Goal: Find specific page/section: Find specific page/section

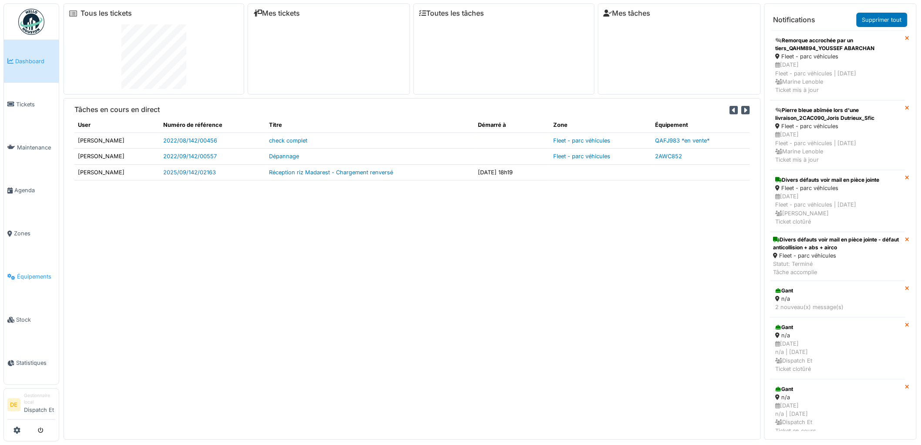
click at [33, 280] on span "Équipements" at bounding box center [36, 276] width 38 height 8
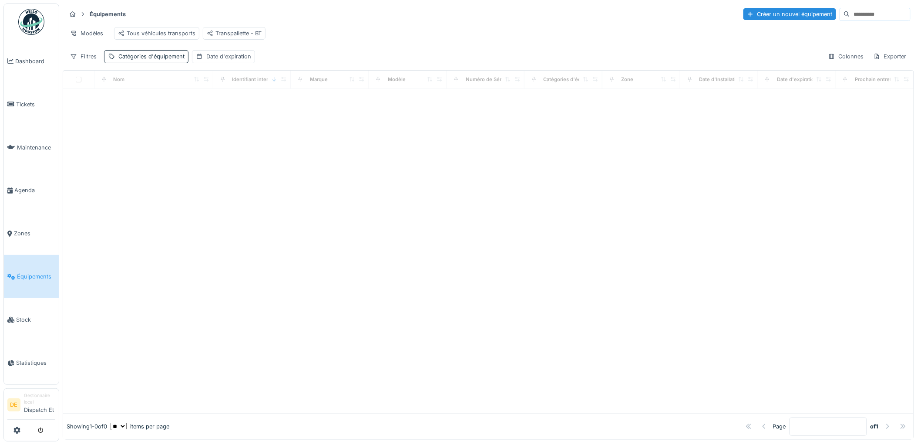
click at [850, 12] on input at bounding box center [880, 14] width 60 height 12
type input "*******"
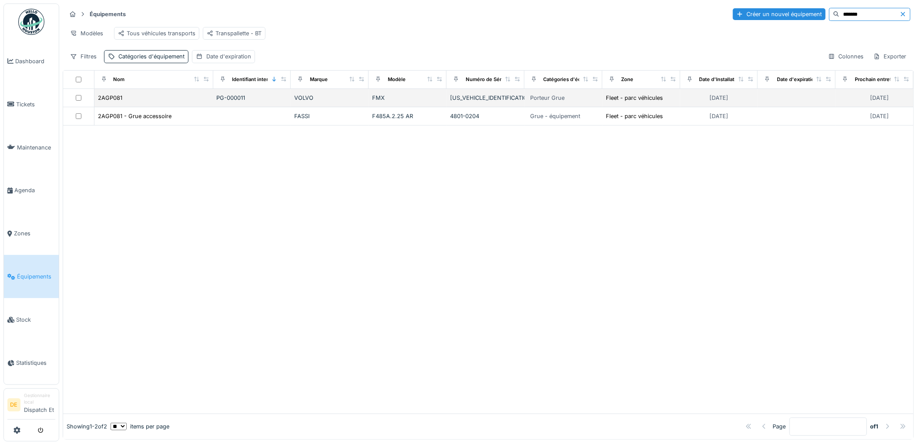
click at [173, 102] on div "2AGP081" at bounding box center [154, 97] width 112 height 9
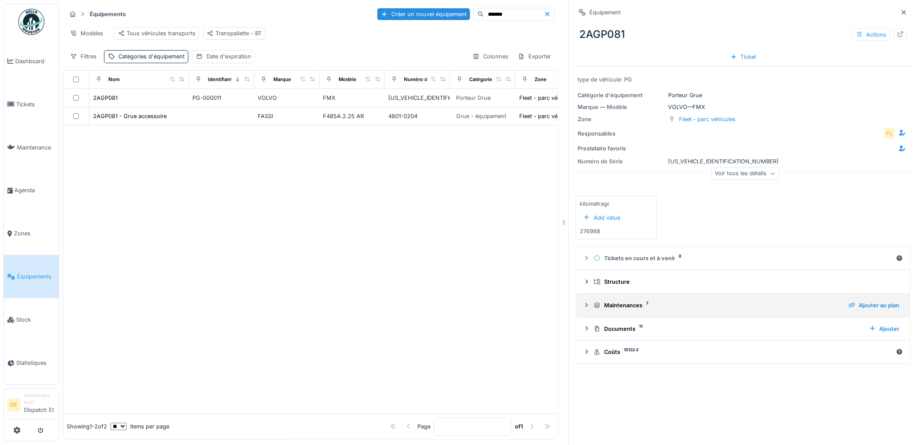
scroll to position [7, 0]
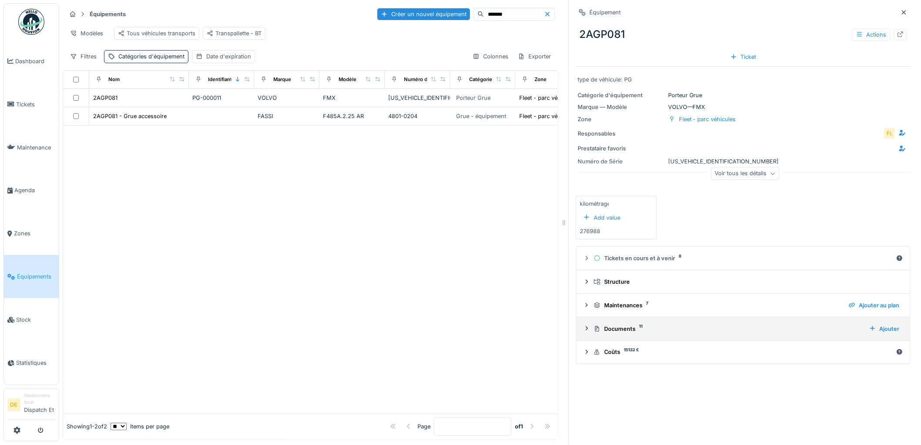
click at [583, 325] on icon at bounding box center [586, 328] width 7 height 6
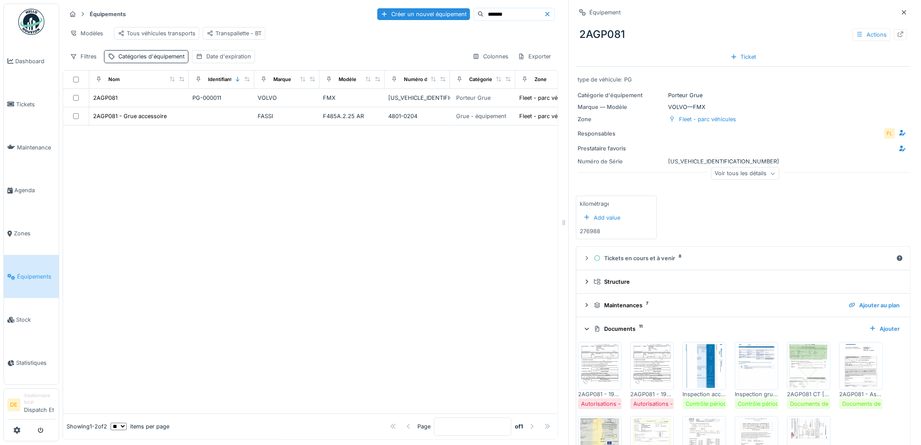
scroll to position [48, 0]
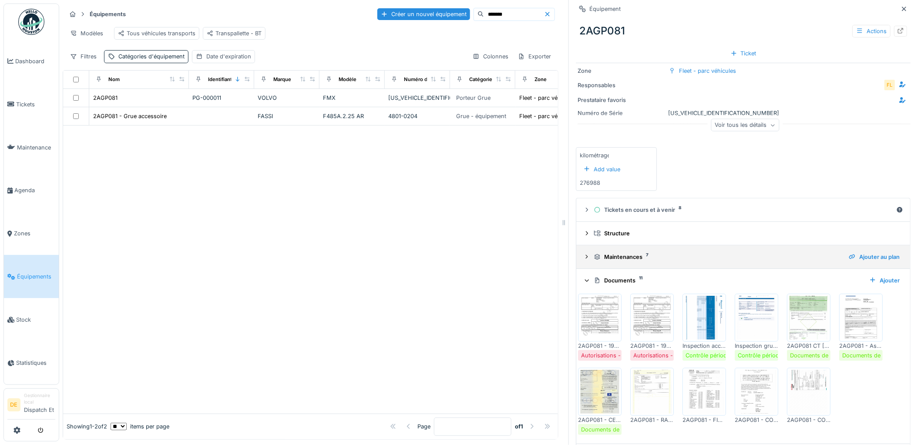
click at [583, 254] on icon at bounding box center [586, 257] width 7 height 6
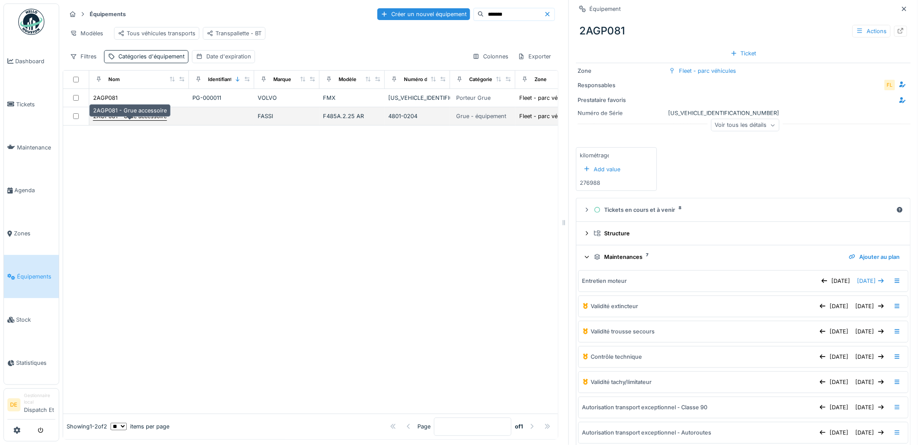
click at [148, 115] on div "2AGP081 - Grue accessoire" at bounding box center [130, 116] width 74 height 8
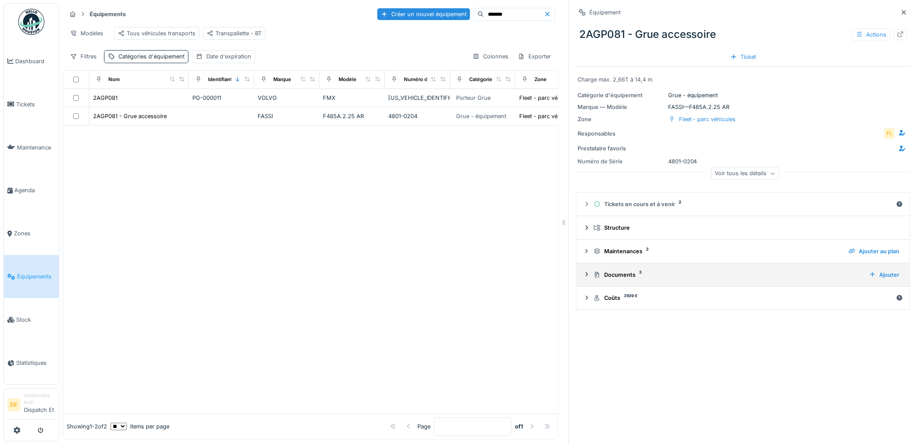
click at [583, 271] on icon at bounding box center [586, 274] width 7 height 6
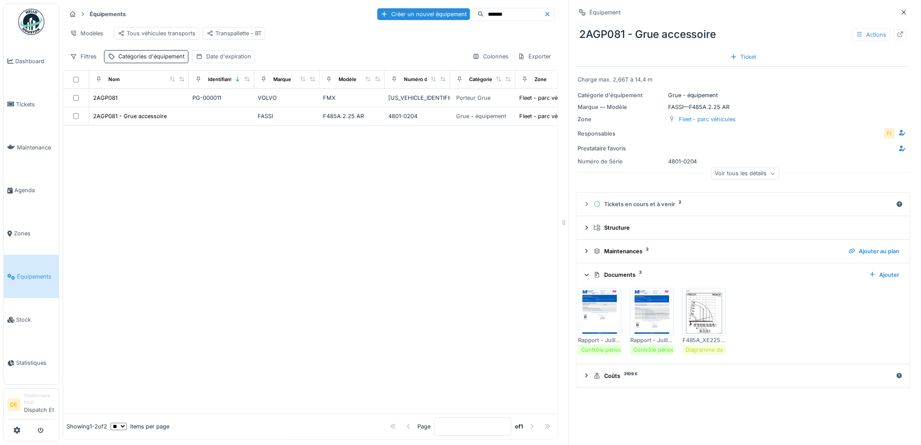
click at [694, 310] on img at bounding box center [704, 312] width 39 height 44
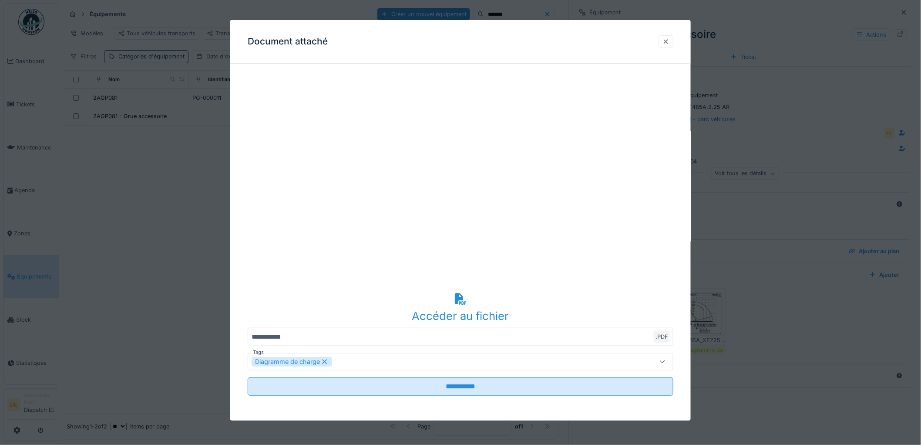
click at [670, 40] on div at bounding box center [666, 41] width 7 height 8
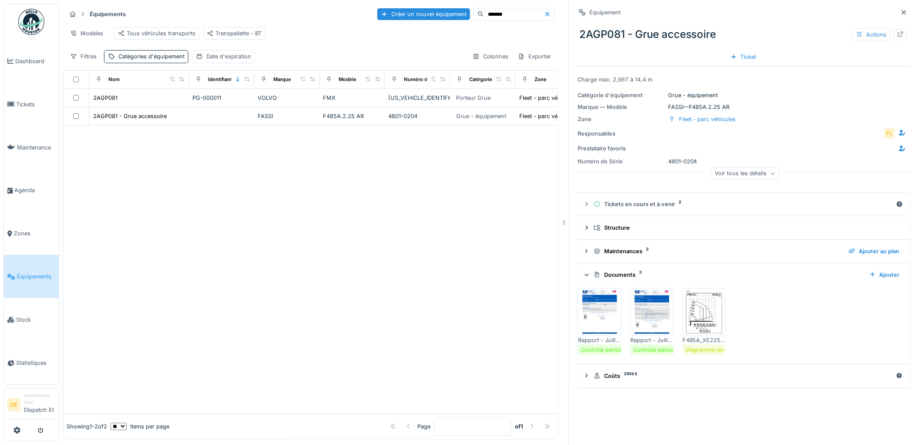
drag, startPoint x: 465, startPoint y: 253, endPoint x: 556, endPoint y: 124, distance: 157.4
click at [465, 251] on div at bounding box center [310, 268] width 495 height 287
